Goal: Task Accomplishment & Management: Complete application form

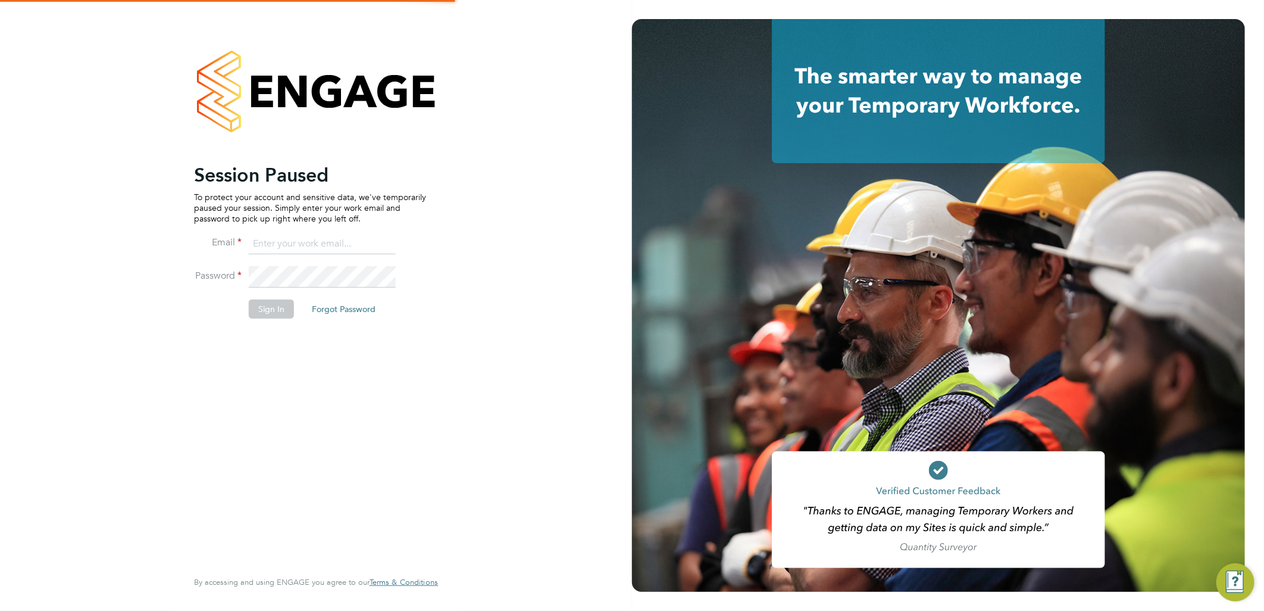
type input "ellie.page@tradelinerecruitment.co.uk"
click at [258, 310] on button "Sign In" at bounding box center [271, 308] width 45 height 19
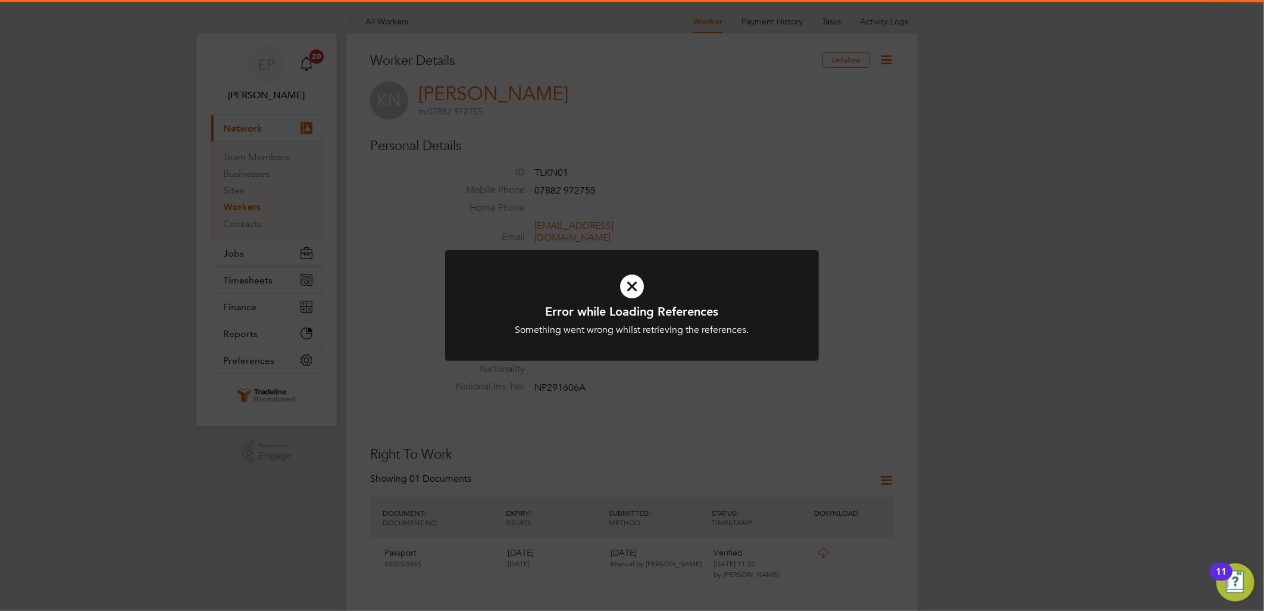
click at [711, 298] on icon at bounding box center [632, 286] width 310 height 46
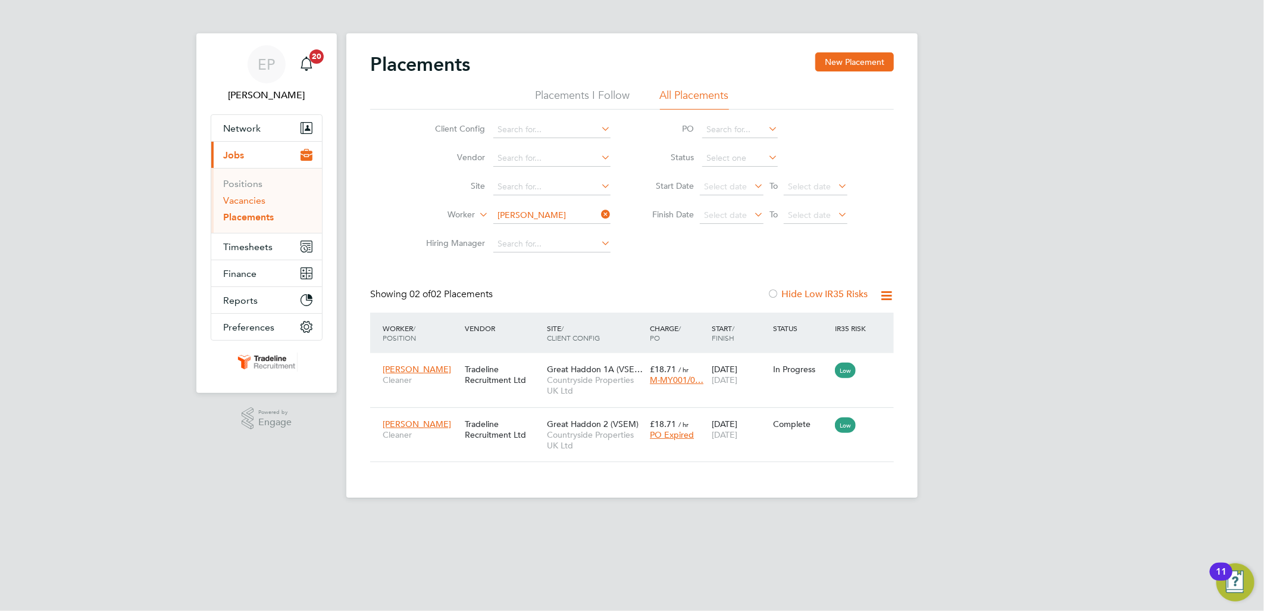
click at [254, 201] on link "Vacancies" at bounding box center [244, 200] width 42 height 11
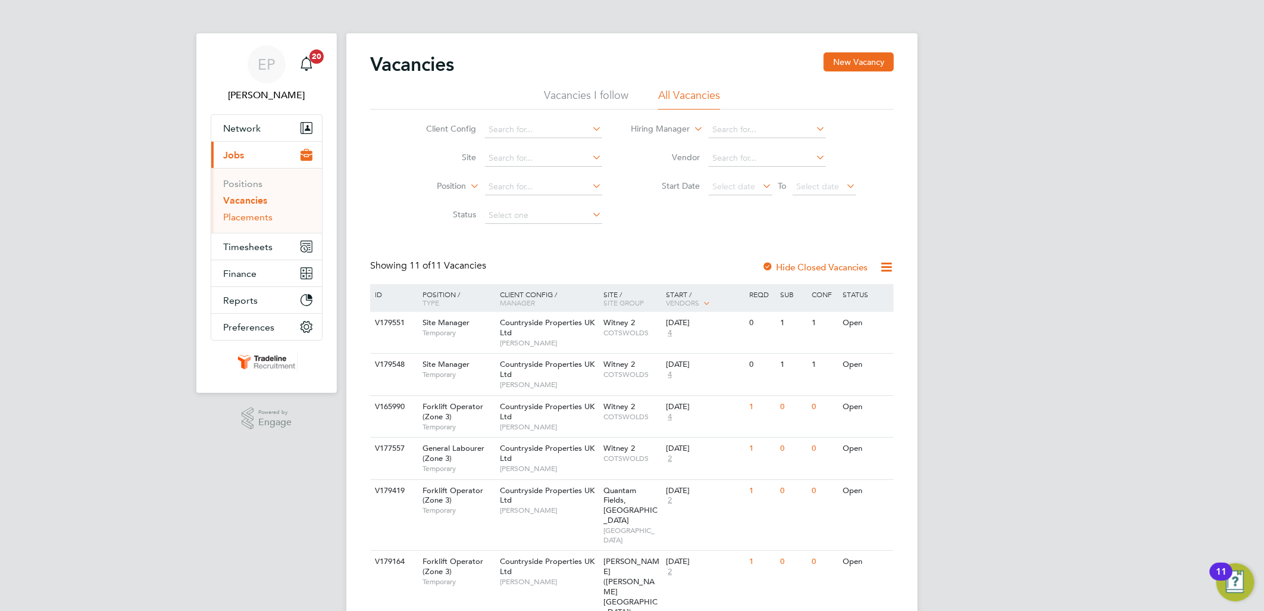
drag, startPoint x: 256, startPoint y: 220, endPoint x: 262, endPoint y: 218, distance: 6.4
click at [256, 220] on link "Placements" at bounding box center [247, 216] width 49 height 11
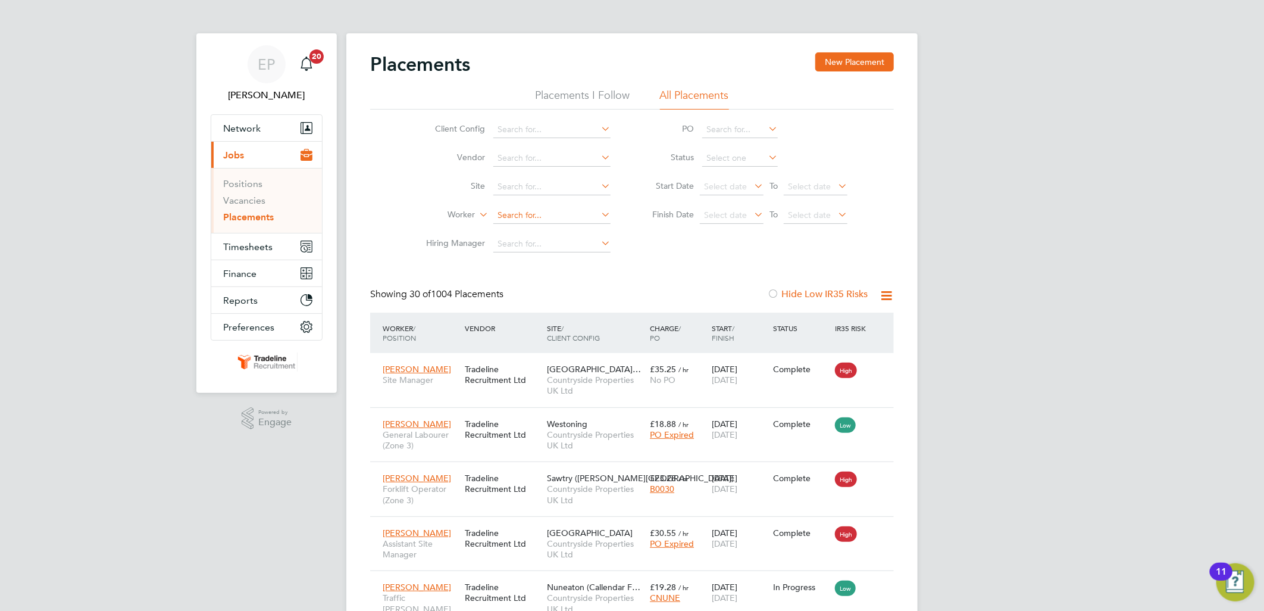
scroll to position [12, 56]
click at [563, 217] on input at bounding box center [551, 215] width 117 height 17
click at [562, 233] on li "Fem i Omolade" at bounding box center [552, 232] width 118 height 16
type input "[PERSON_NAME]"
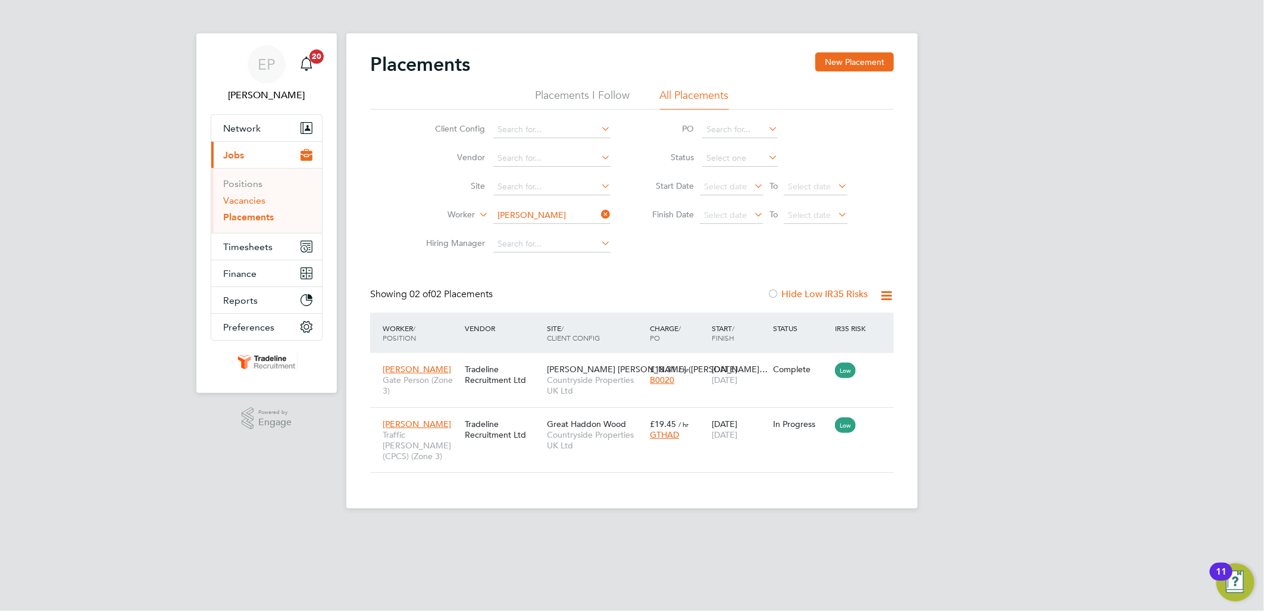
click at [248, 202] on link "Vacancies" at bounding box center [244, 200] width 42 height 11
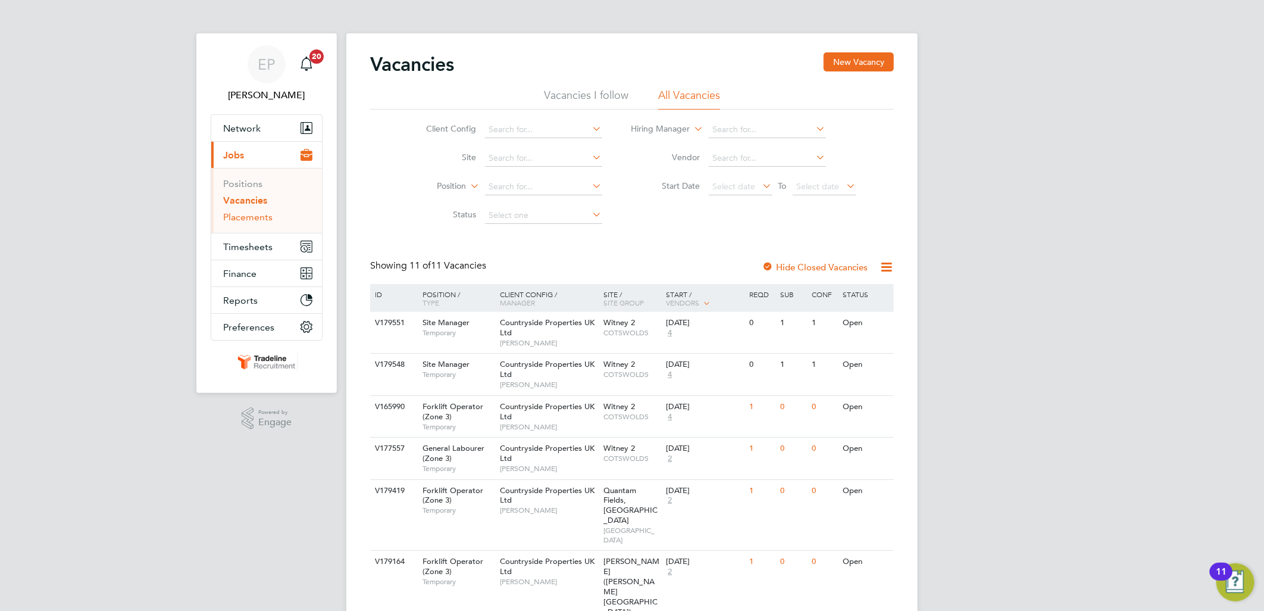
click at [243, 219] on link "Placements" at bounding box center [247, 216] width 49 height 11
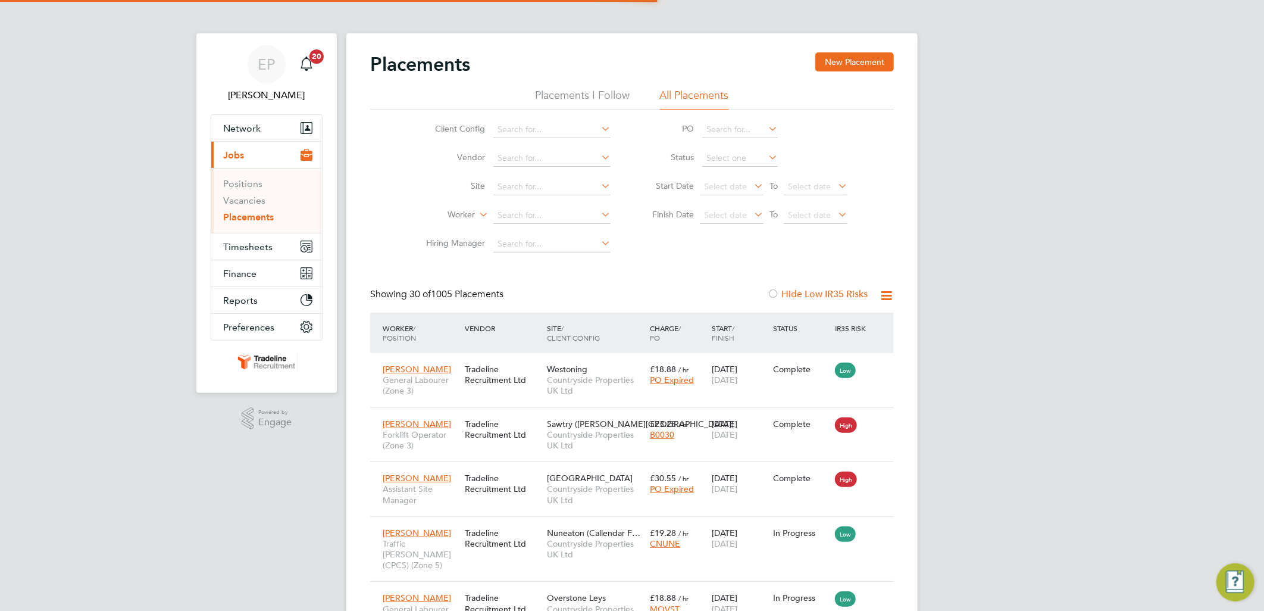
scroll to position [45, 104]
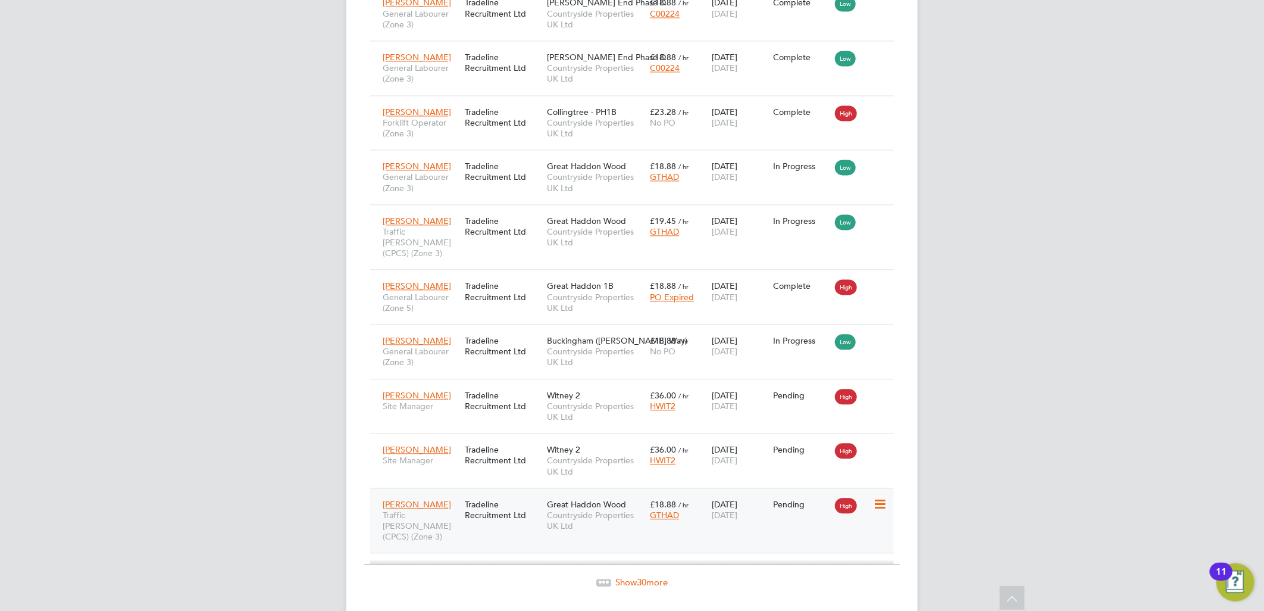
click at [880, 497] on icon at bounding box center [879, 504] width 12 height 14
click at [817, 555] on li "Start" at bounding box center [843, 557] width 85 height 17
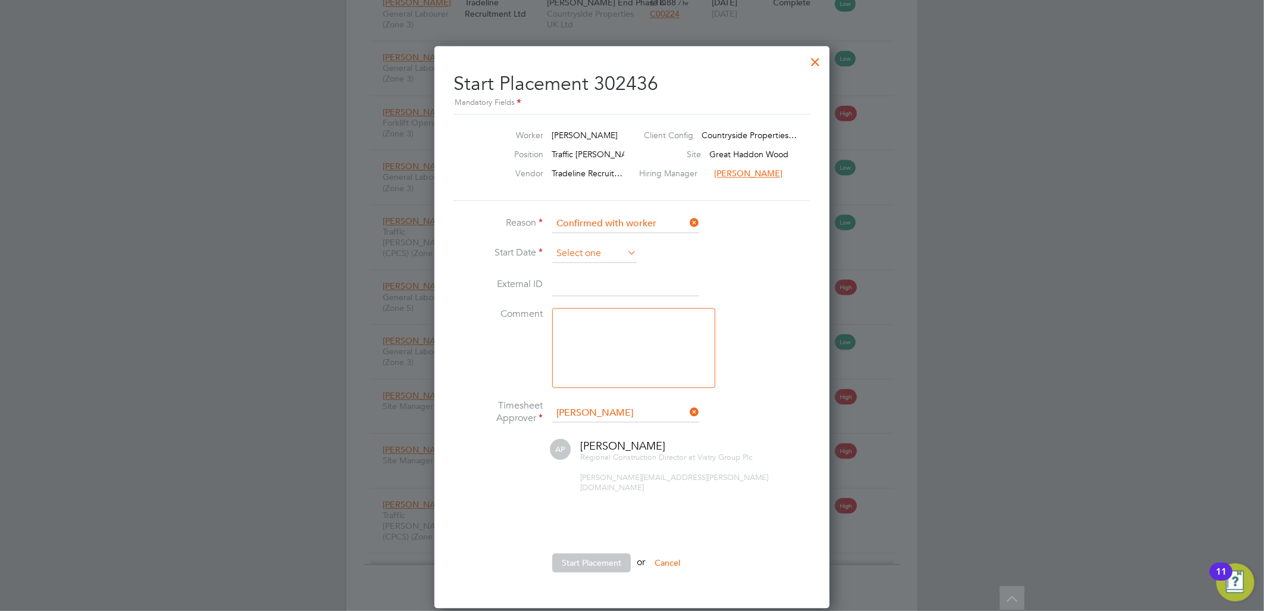
click at [615, 252] on input at bounding box center [594, 254] width 85 height 18
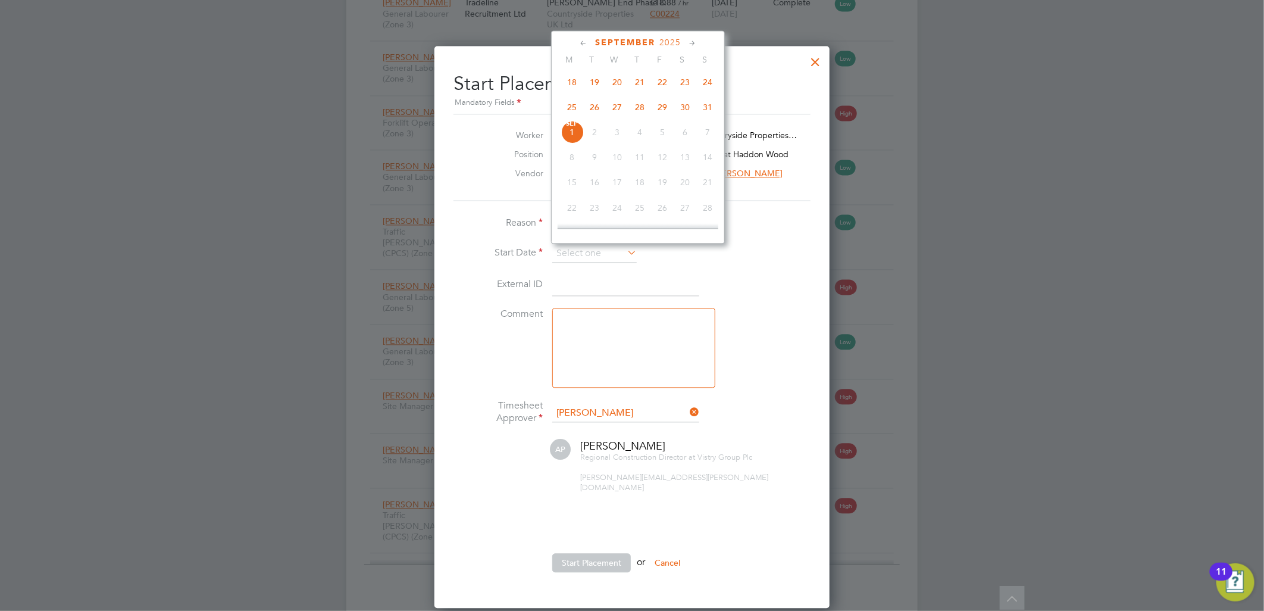
click at [590, 113] on span "26" at bounding box center [594, 106] width 23 height 23
type input "[DATE]"
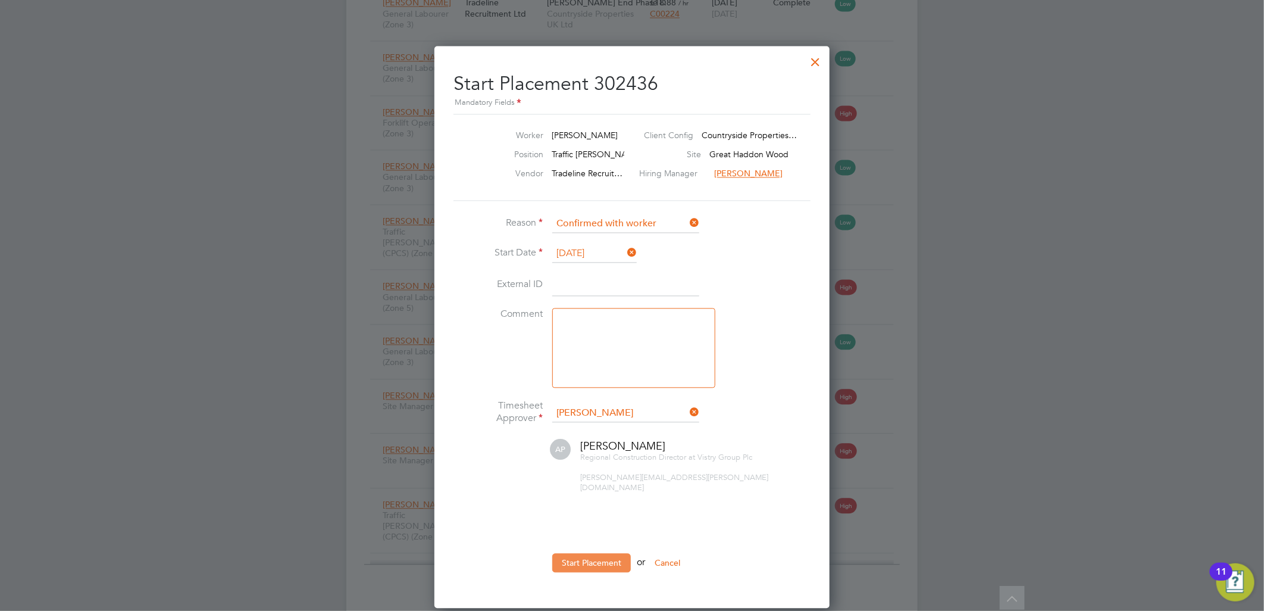
click at [598, 554] on button "Start Placement" at bounding box center [591, 562] width 79 height 19
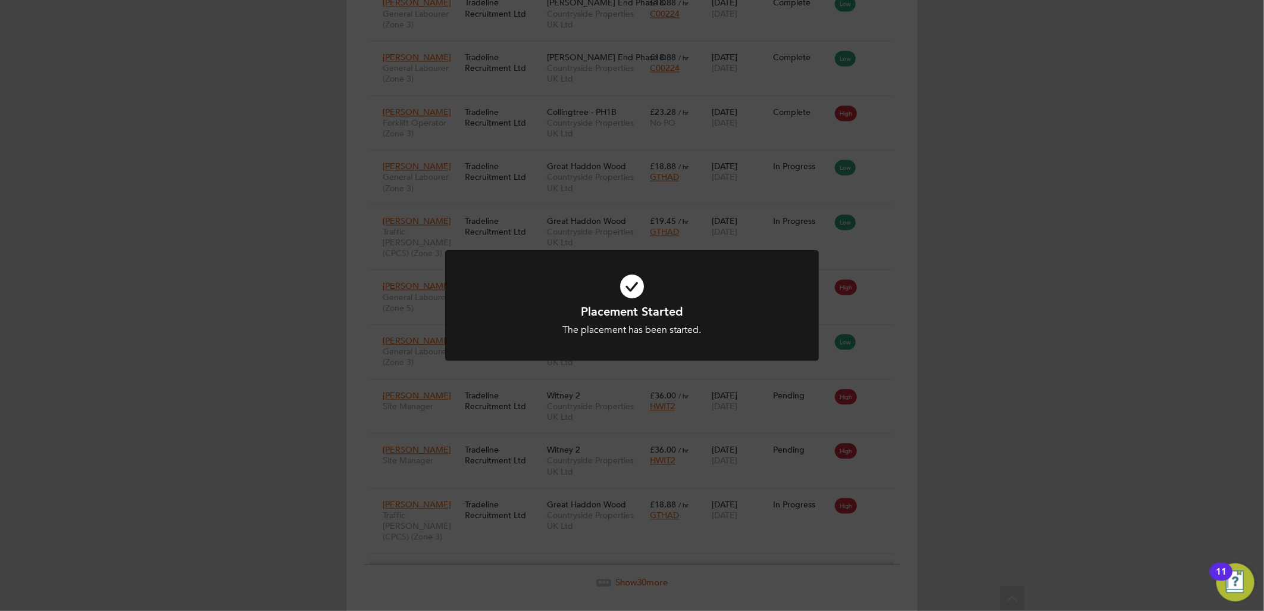
click at [645, 329] on div "The placement has been started." at bounding box center [632, 330] width 310 height 12
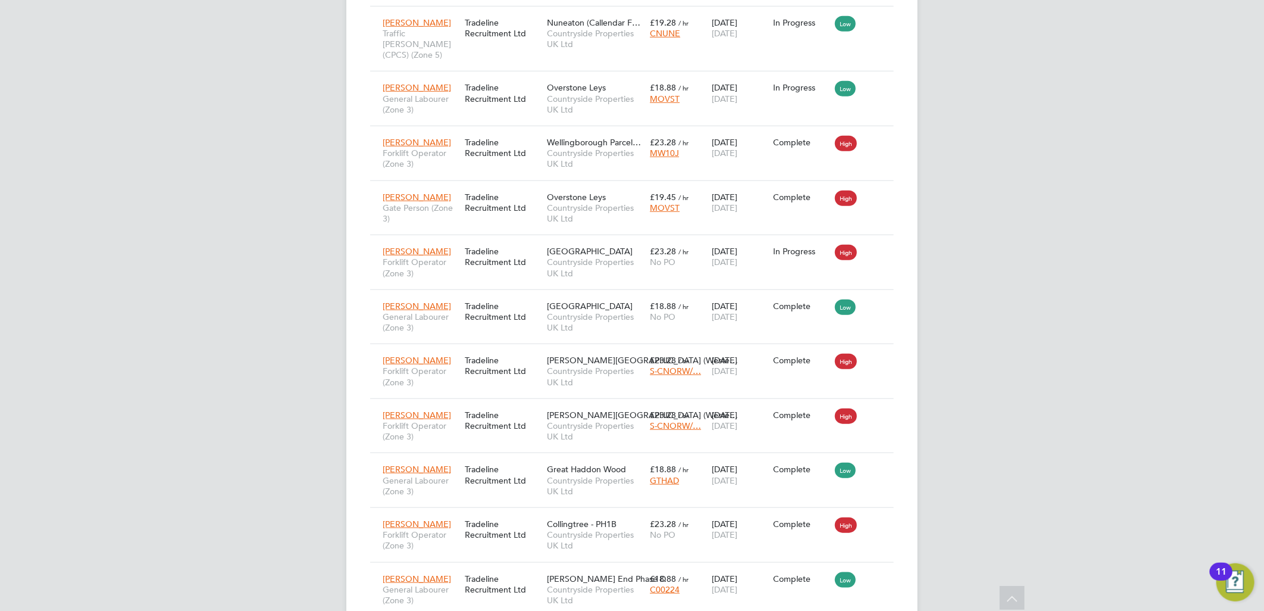
scroll to position [475, 0]
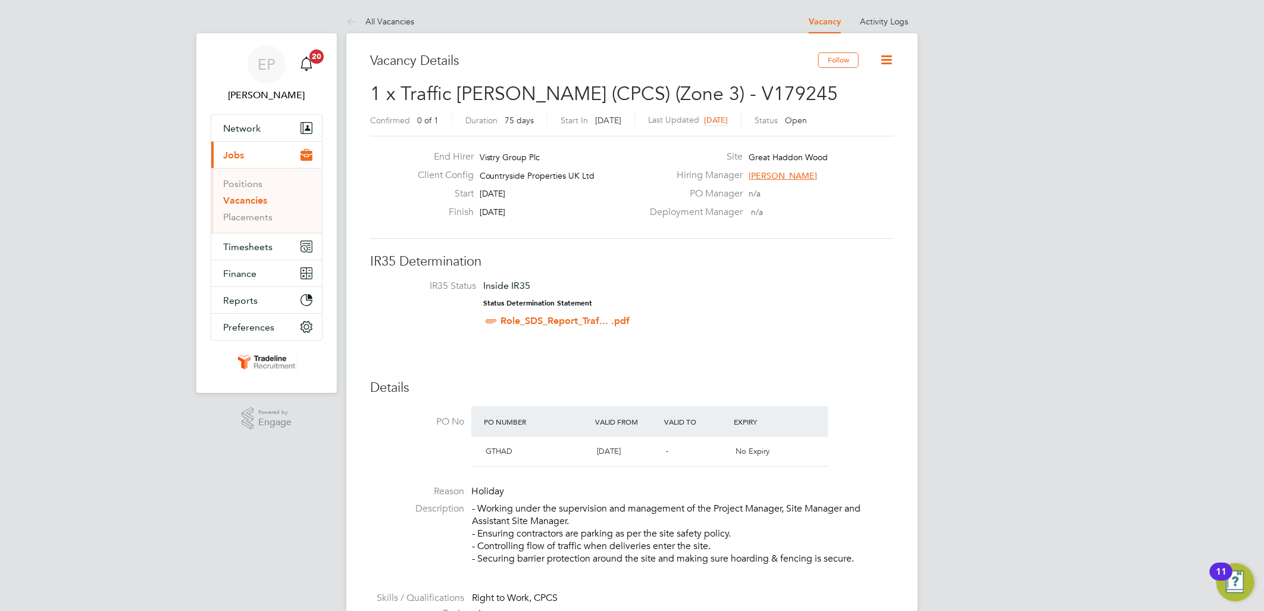
drag, startPoint x: 481, startPoint y: 214, endPoint x: 539, endPoint y: 214, distance: 57.7
click at [539, 214] on div "Finish 31 Oct 2025" at bounding box center [525, 215] width 235 height 18
click at [602, 226] on div "End Hirer Vistry Group Plc Client Config Countryside Properties UK Ltd Start 18…" at bounding box center [632, 187] width 524 height 103
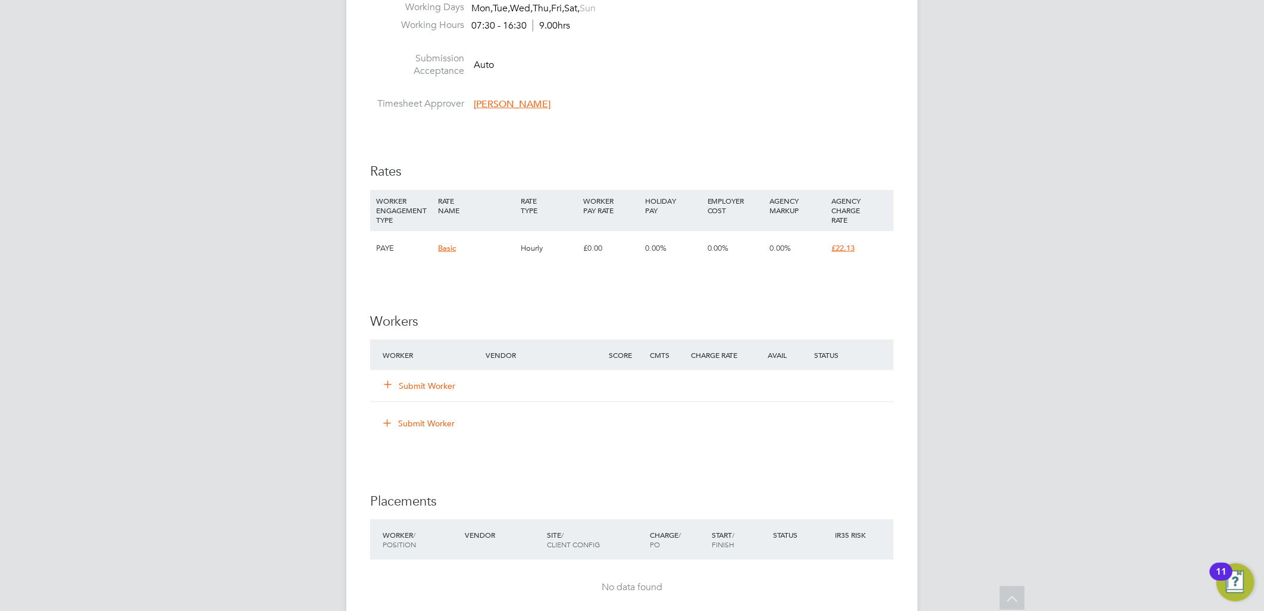
scroll to position [661, 0]
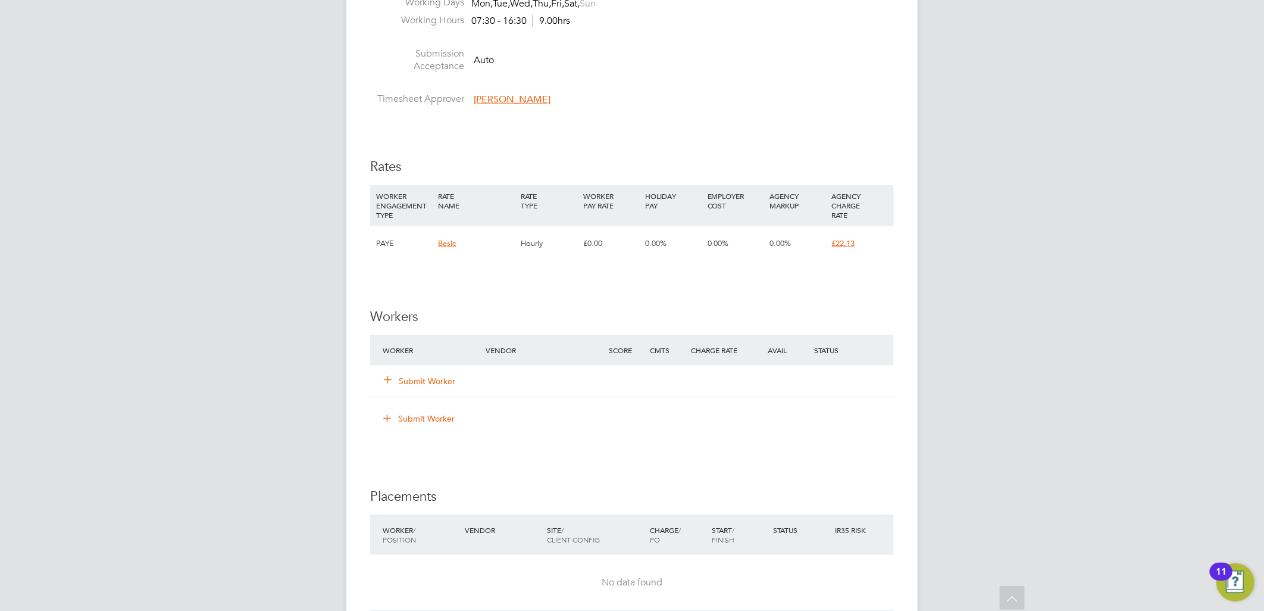
click at [412, 376] on button "Submit Worker" at bounding box center [419, 381] width 71 height 12
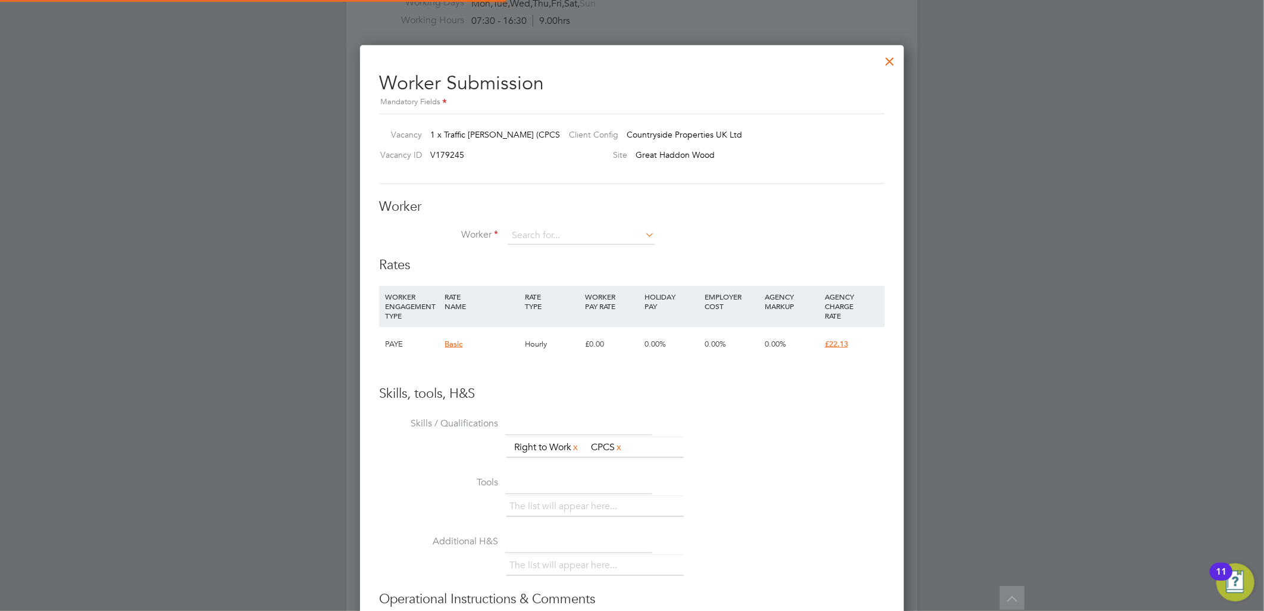
scroll to position [723, 545]
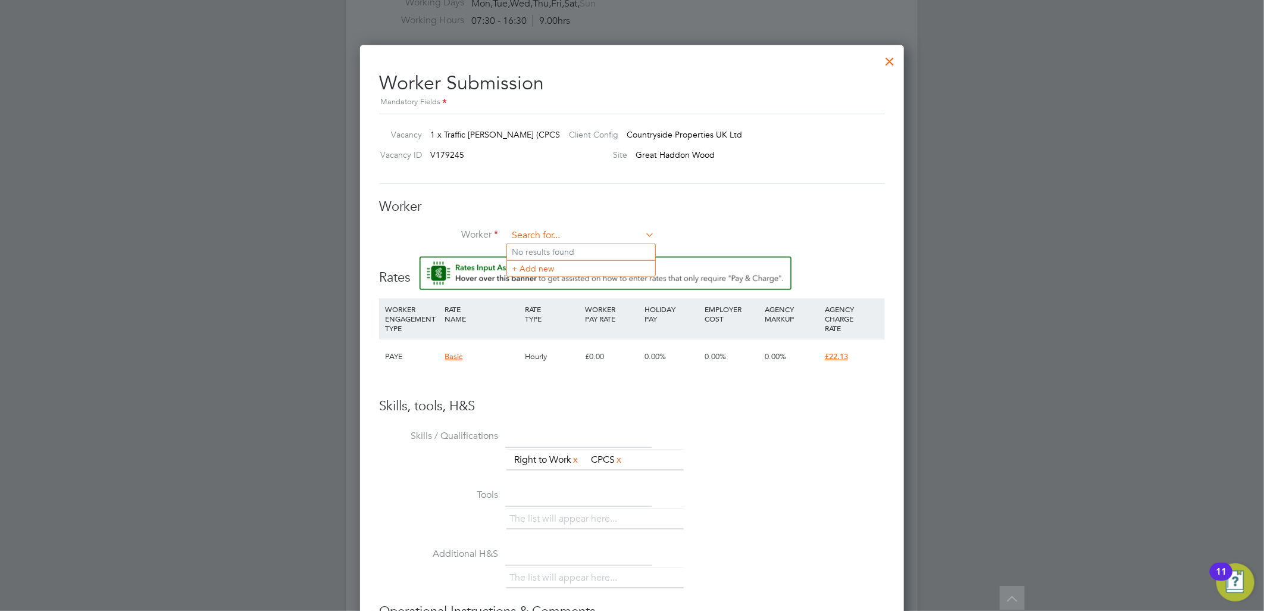
click at [549, 231] on input at bounding box center [581, 236] width 147 height 18
click at [561, 246] on li "Karl Buckley (KarlB)" at bounding box center [594, 252] width 174 height 16
type input "Karl Buckley (KarlB)"
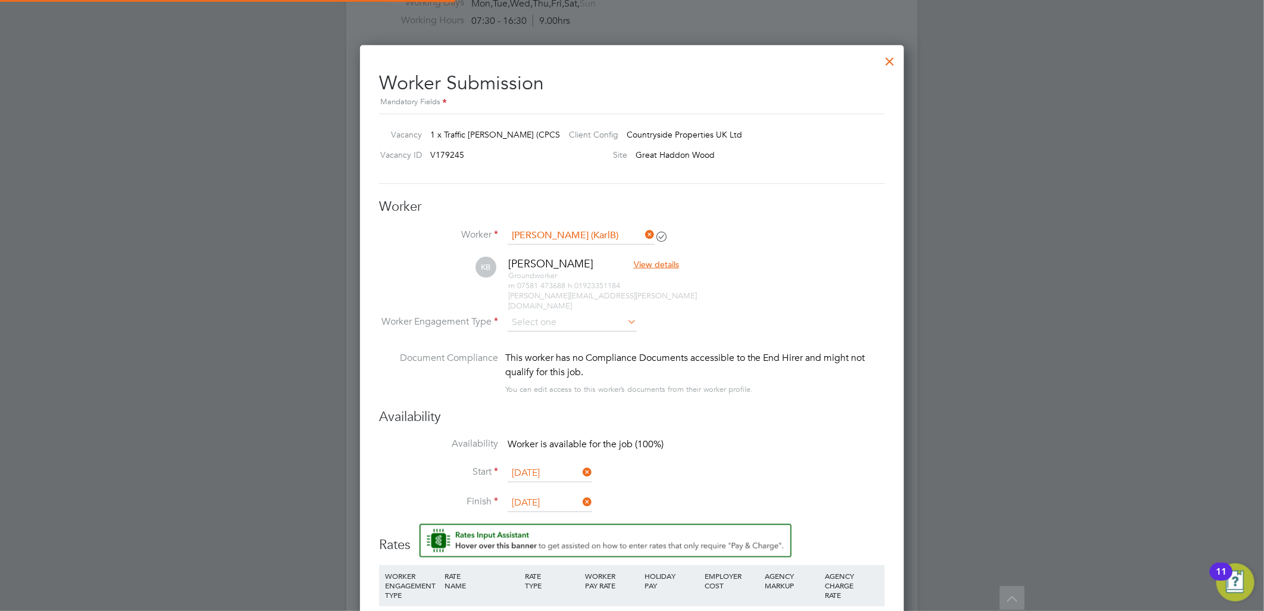
scroll to position [1001, 545]
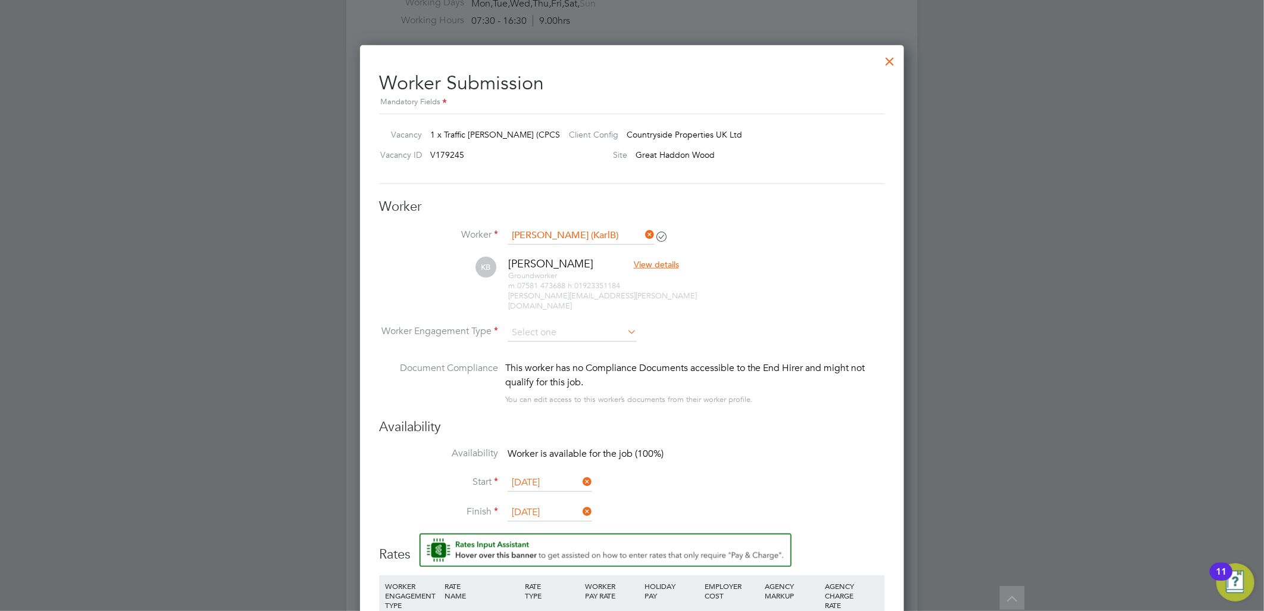
click at [617, 305] on li "KB Karl Buckley View details Groundworker m: 07581 473688 h: 01923351184 karl.t…" at bounding box center [632, 290] width 506 height 67
click at [616, 308] on li "KB Karl Buckley View details Groundworker m: 07581 473688 h: 01923351184 karl.t…" at bounding box center [632, 290] width 506 height 67
click at [614, 324] on input at bounding box center [572, 333] width 129 height 18
click at [580, 340] on li "Contract" at bounding box center [572, 337] width 130 height 15
type input "Contract"
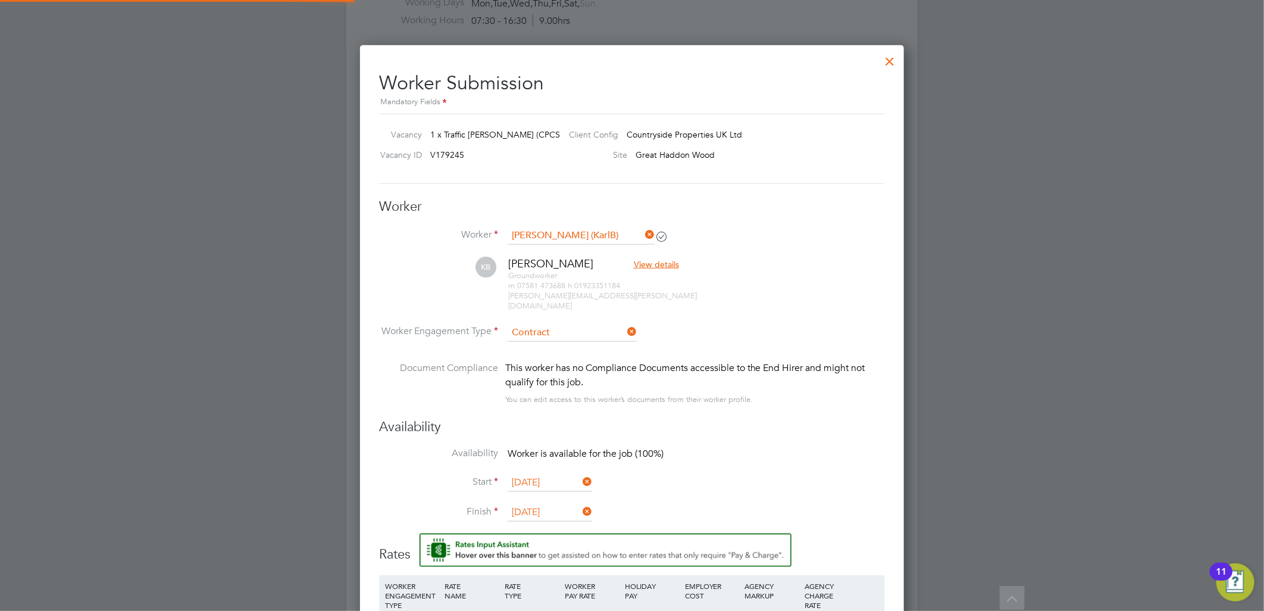
scroll to position [1052, 545]
click at [706, 334] on li "Worker Engagement Type Contract" at bounding box center [632, 342] width 506 height 37
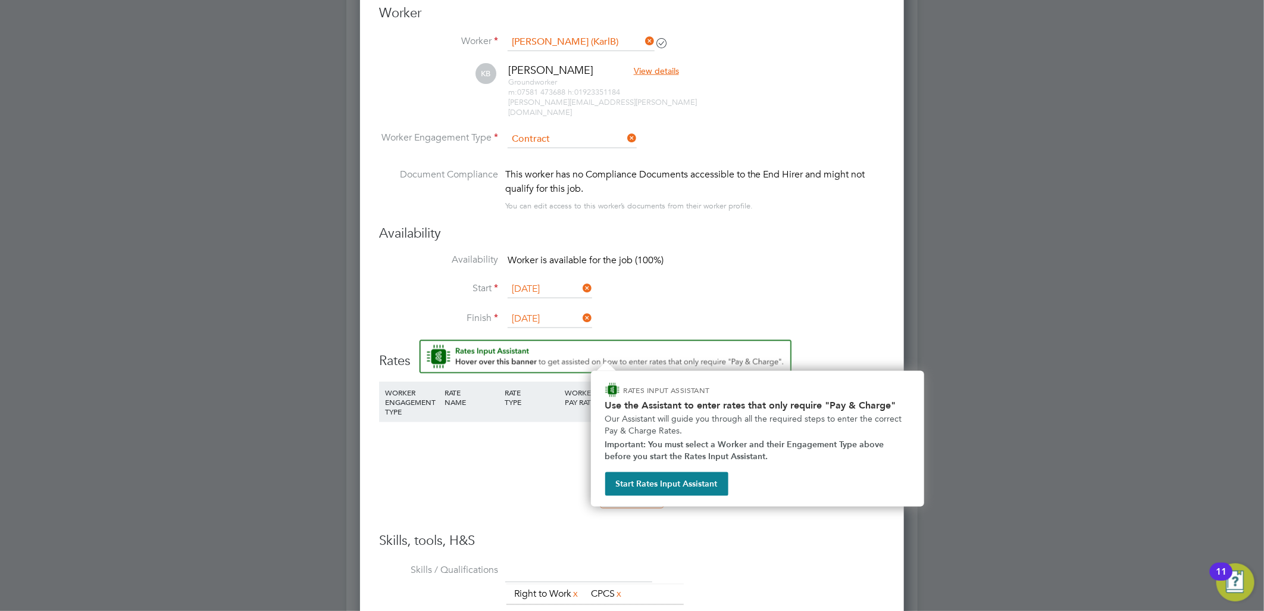
scroll to position [926, 0]
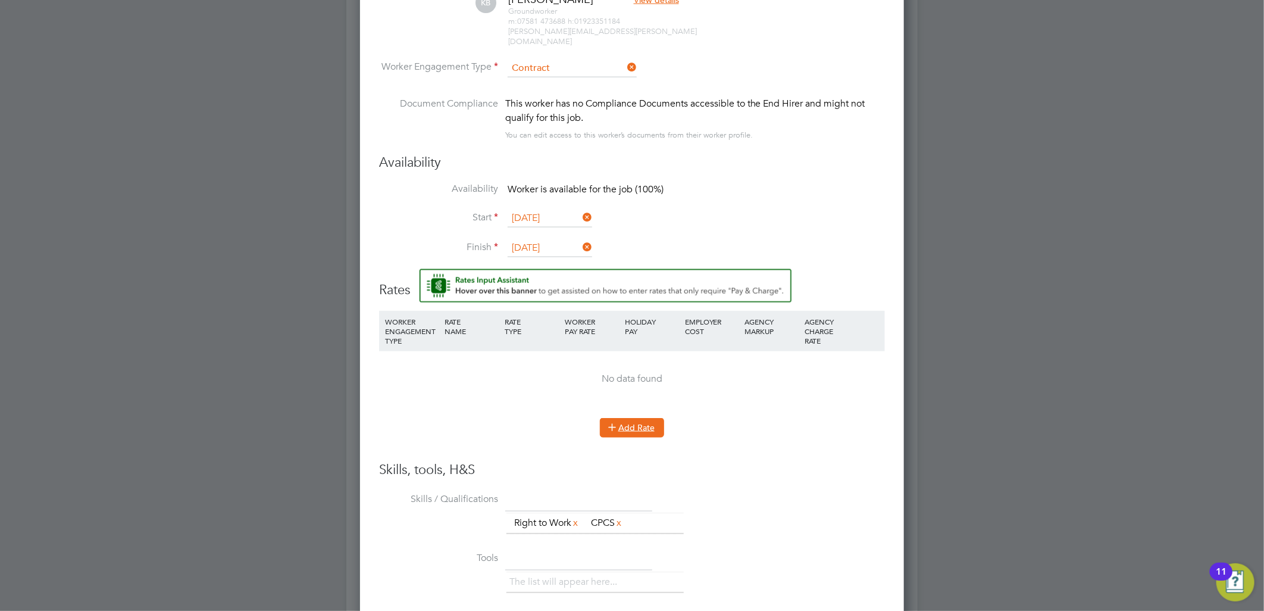
click at [633, 418] on button "Add Rate" at bounding box center [632, 427] width 64 height 19
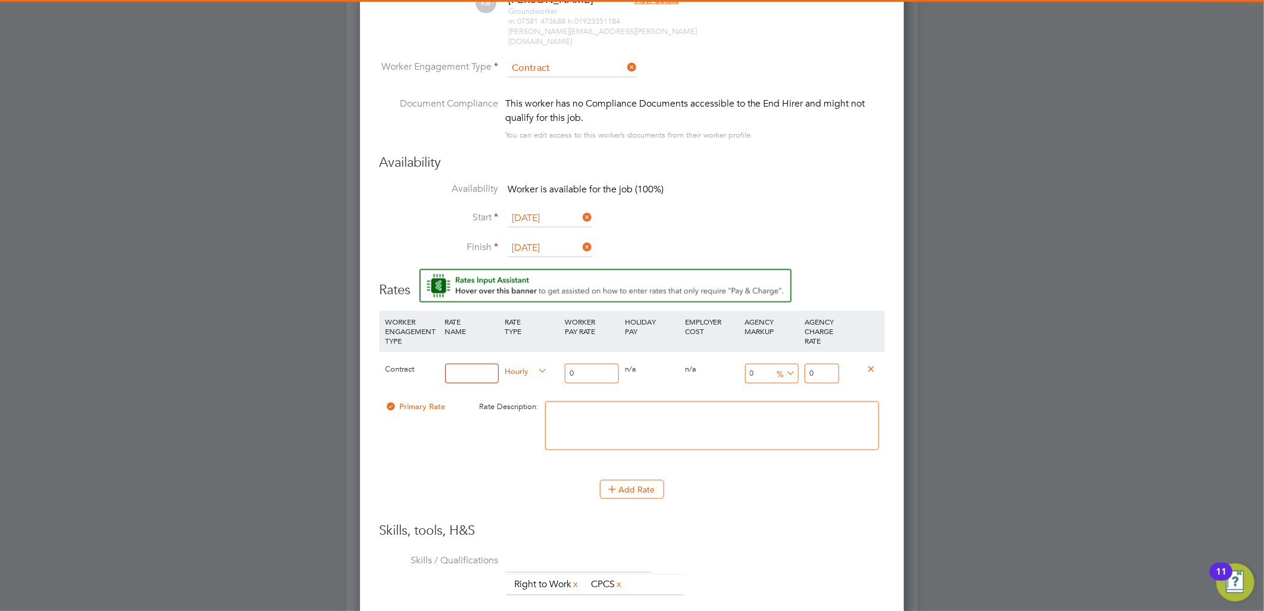
click at [455, 367] on input at bounding box center [472, 374] width 54 height 20
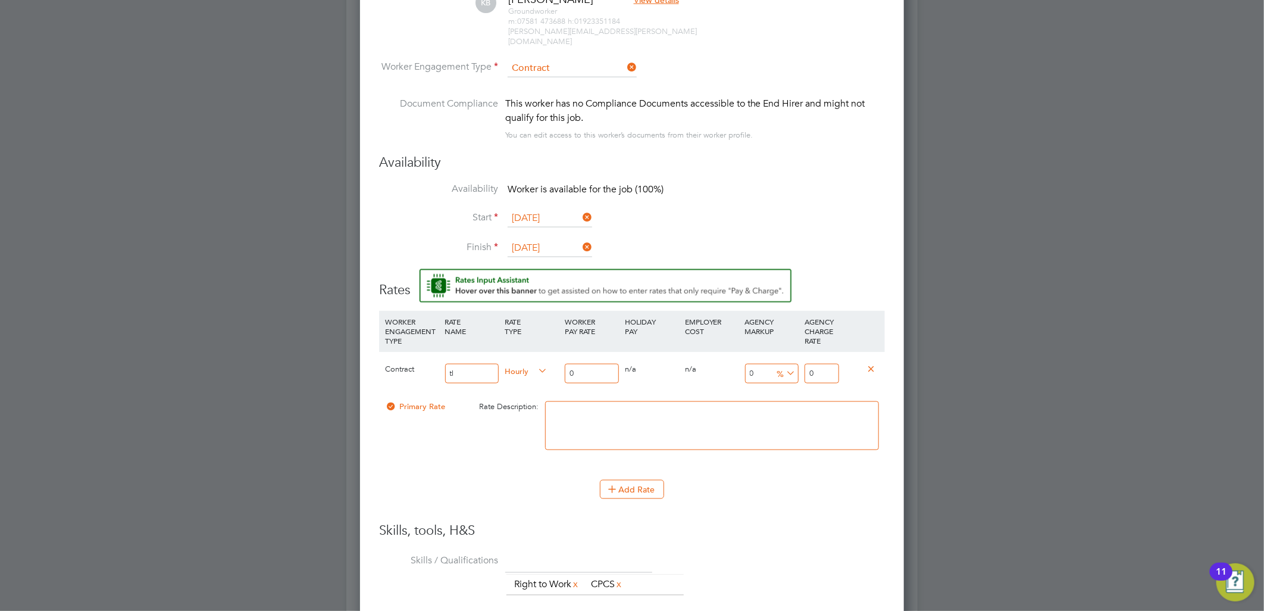
type input "t"
type input "TL"
type input "1"
type input "16"
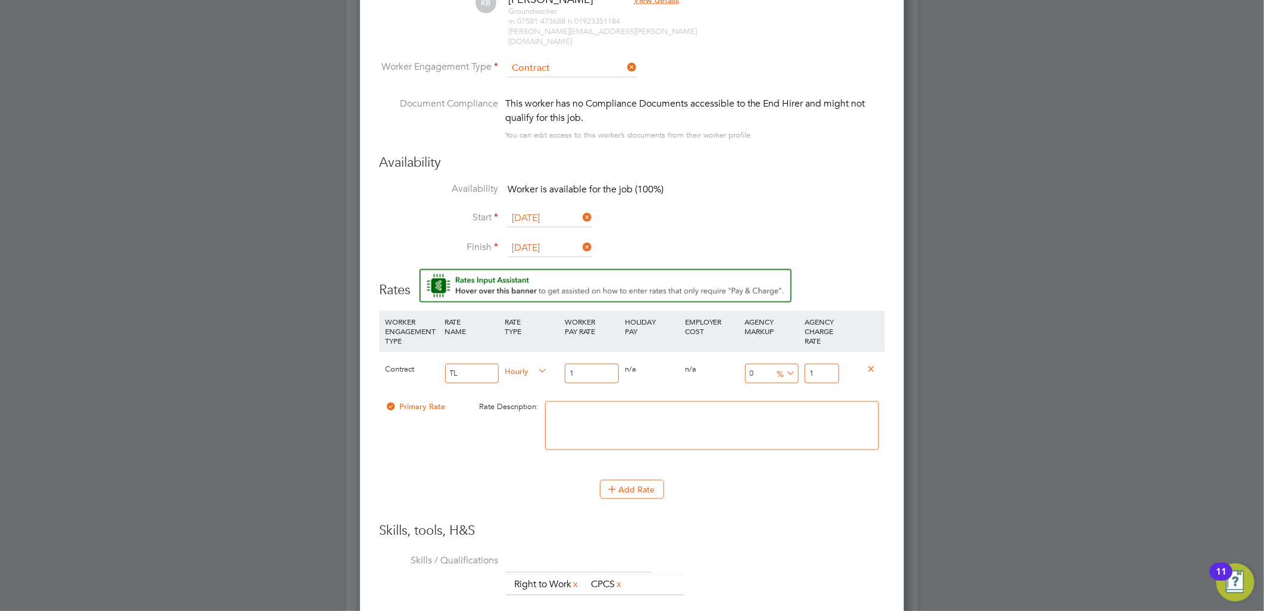
type input "16"
type input "16.5"
type input "16.50"
drag, startPoint x: 830, startPoint y: 354, endPoint x: 745, endPoint y: 366, distance: 85.9
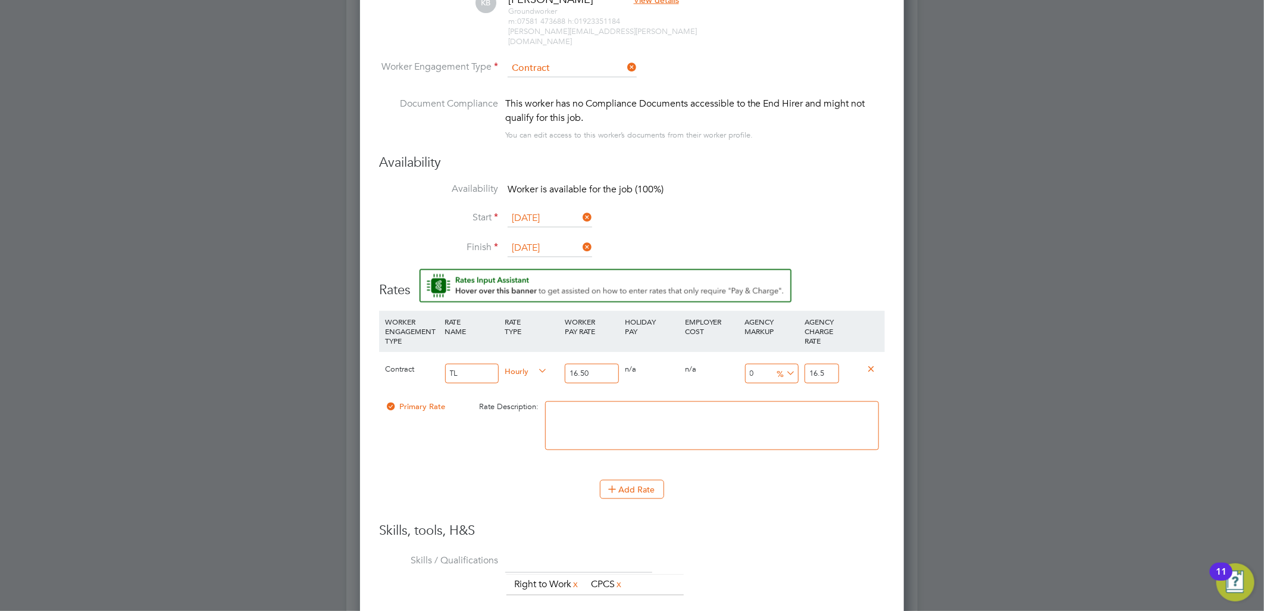
click at [745, 366] on div "Contract TL Hourly 16.50 0 n/a 0 n/a 0 0 % 16.5" at bounding box center [632, 373] width 506 height 44
type input "-93.93939393939394"
type input "1"
type input "9.090909090909092"
type input "18"
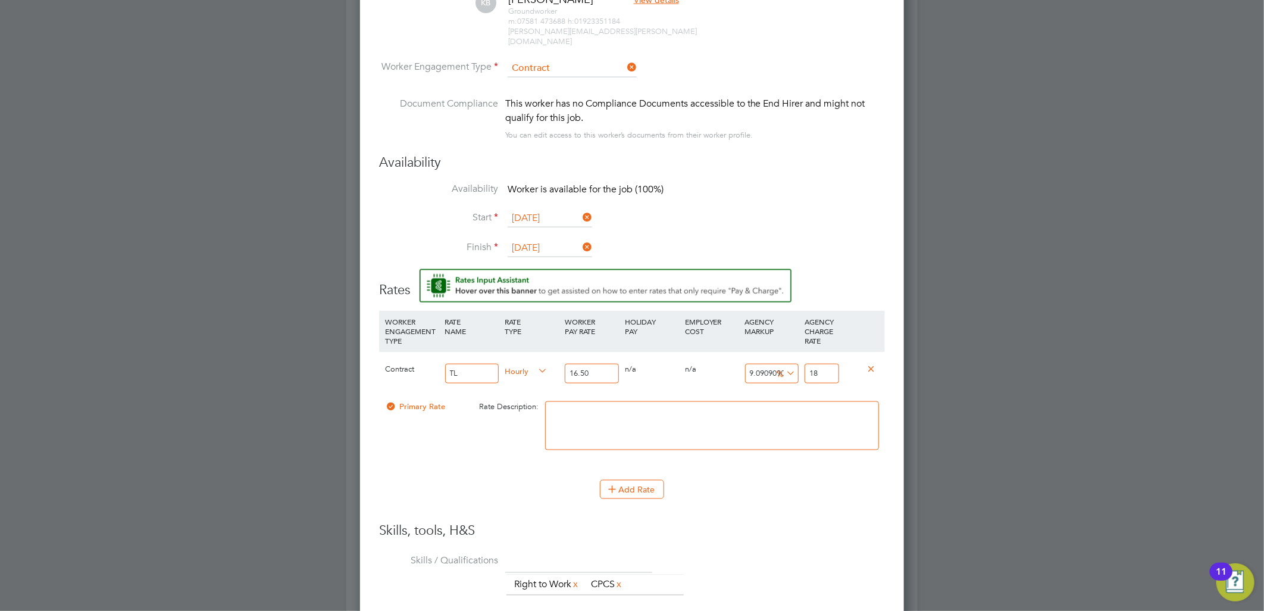
type input "13.93939393939394"
type input "18.8"
type input "14.424242424242424"
type input "18.88"
click at [794, 480] on div "Add Rate" at bounding box center [632, 489] width 506 height 19
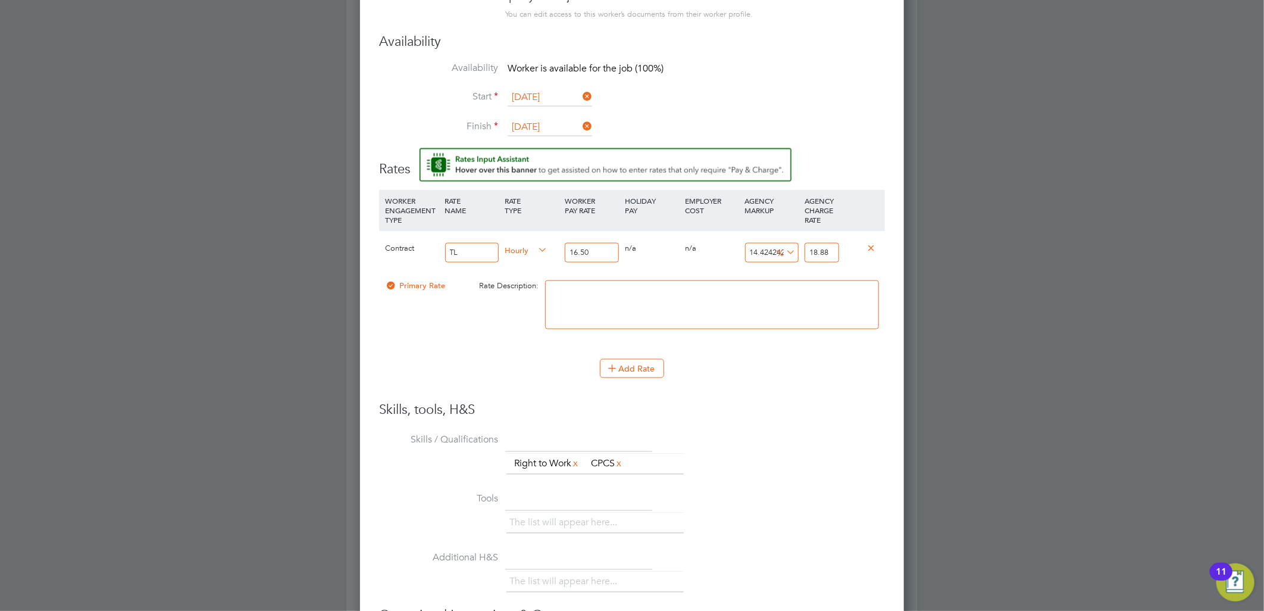
scroll to position [1208, 0]
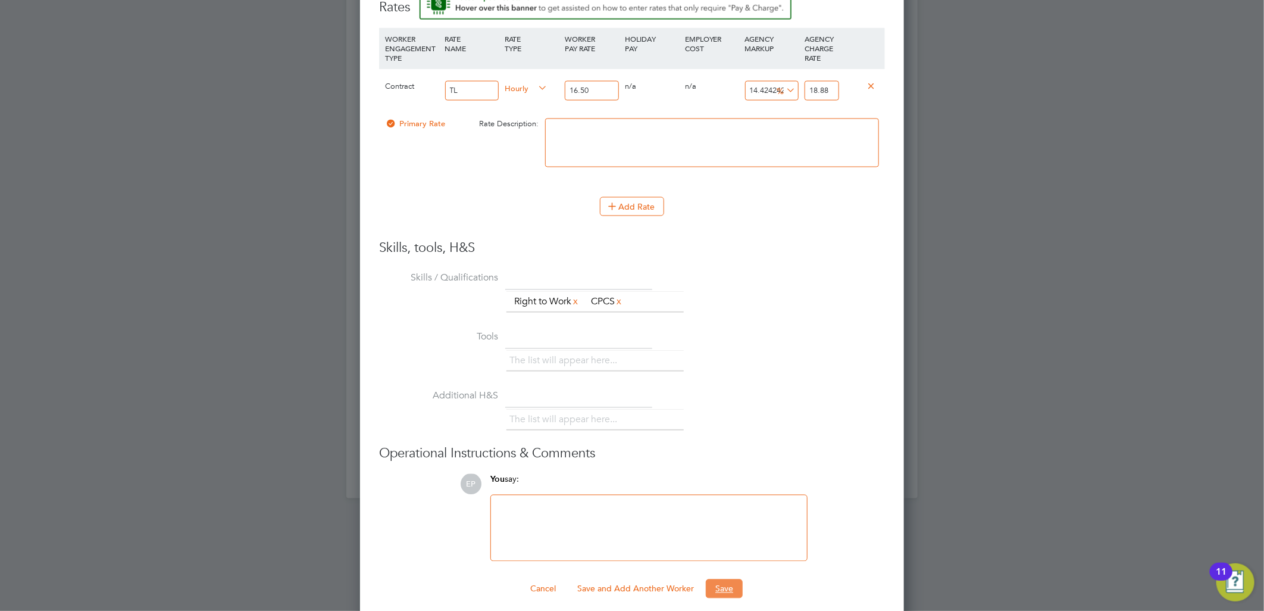
click at [724, 579] on button "Save" at bounding box center [724, 588] width 37 height 19
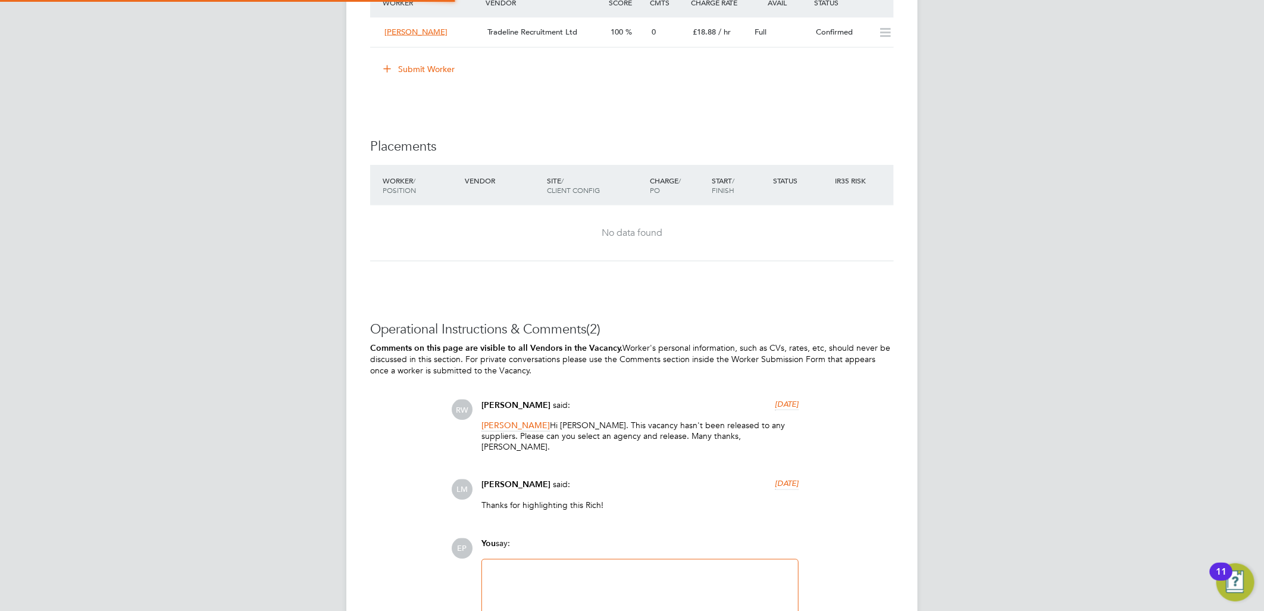
scroll to position [20, 104]
